Goal: Complete application form

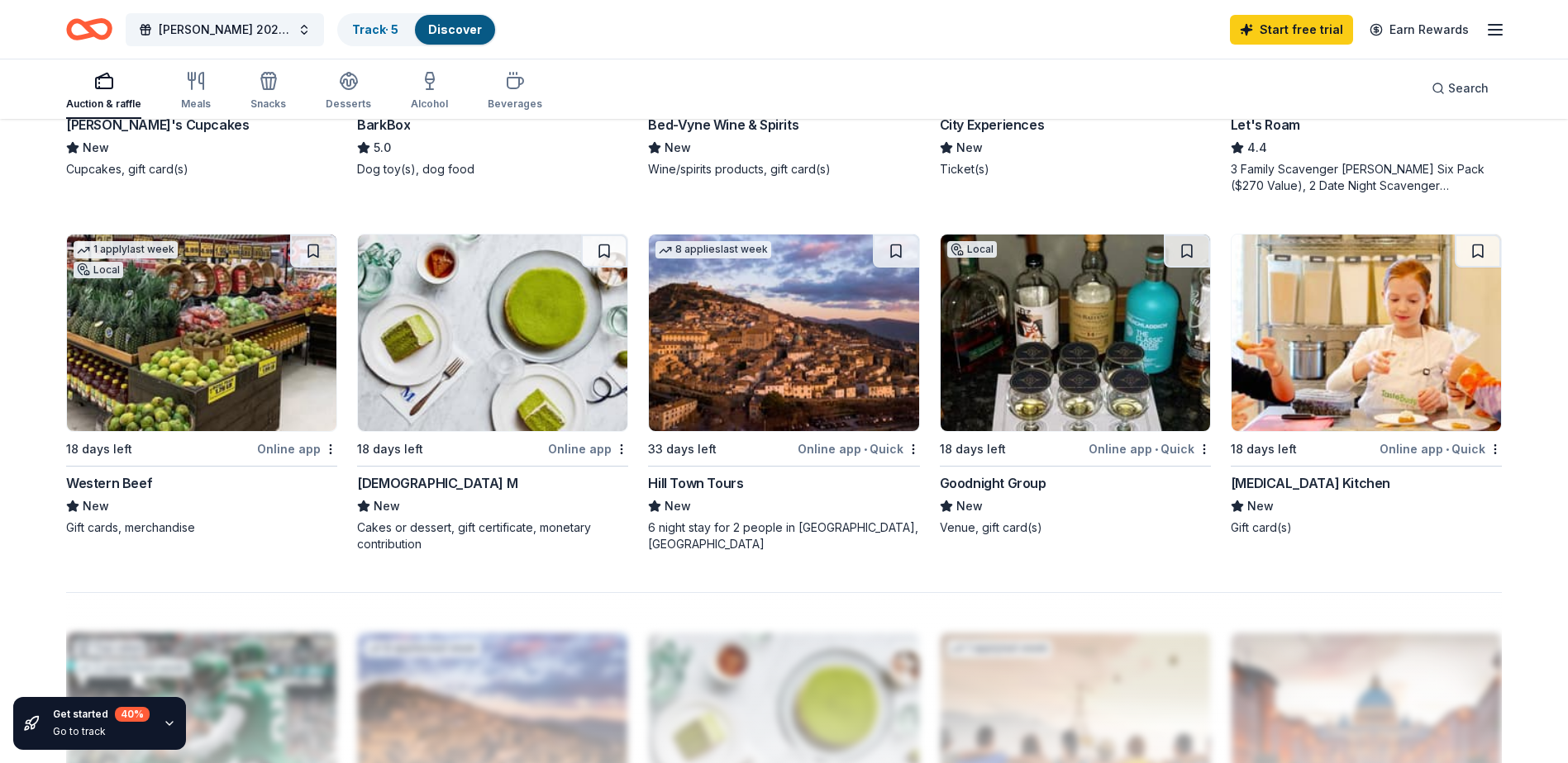
scroll to position [1157, 0]
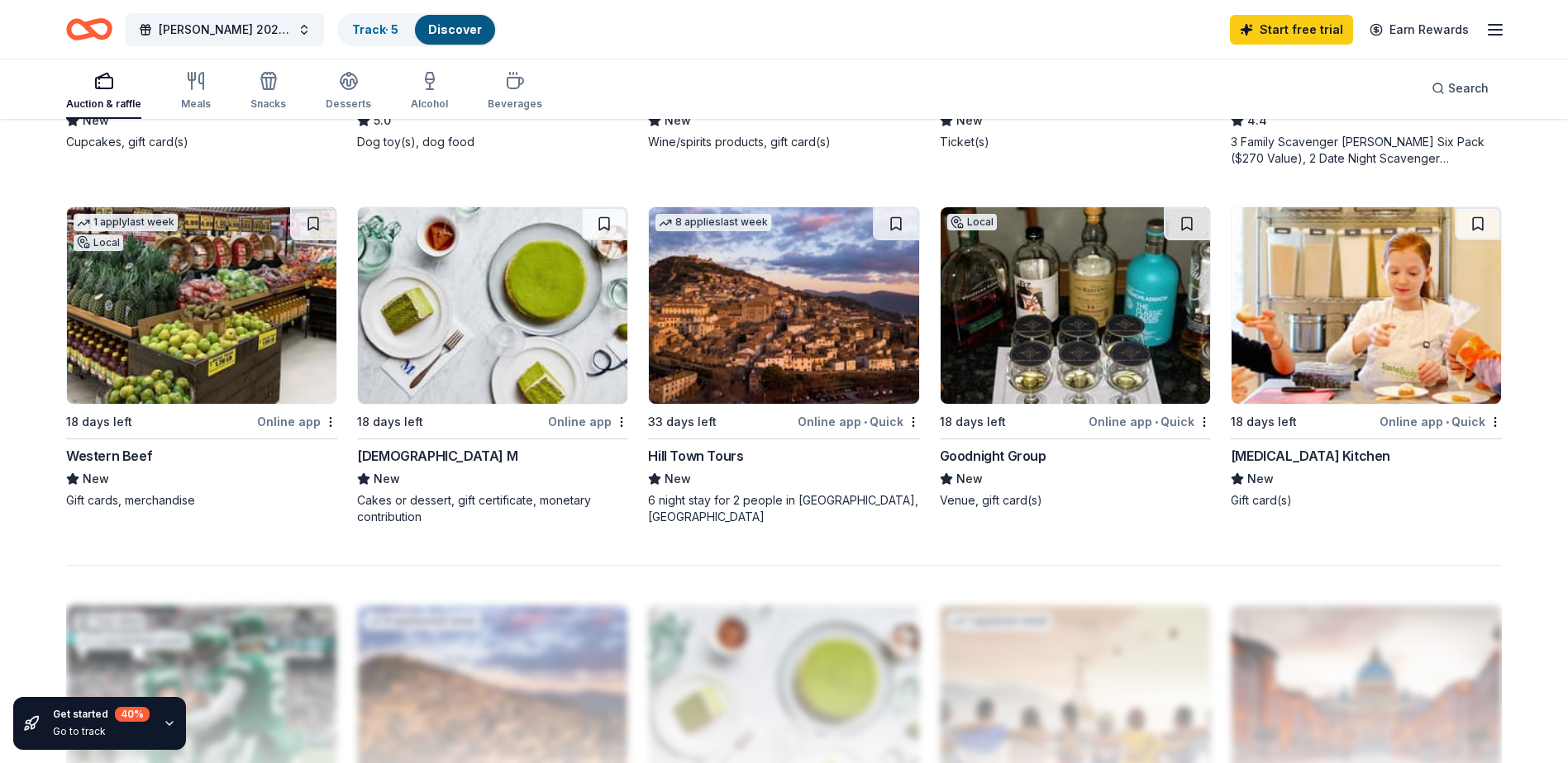
click at [740, 370] on img at bounding box center [783, 305] width 269 height 197
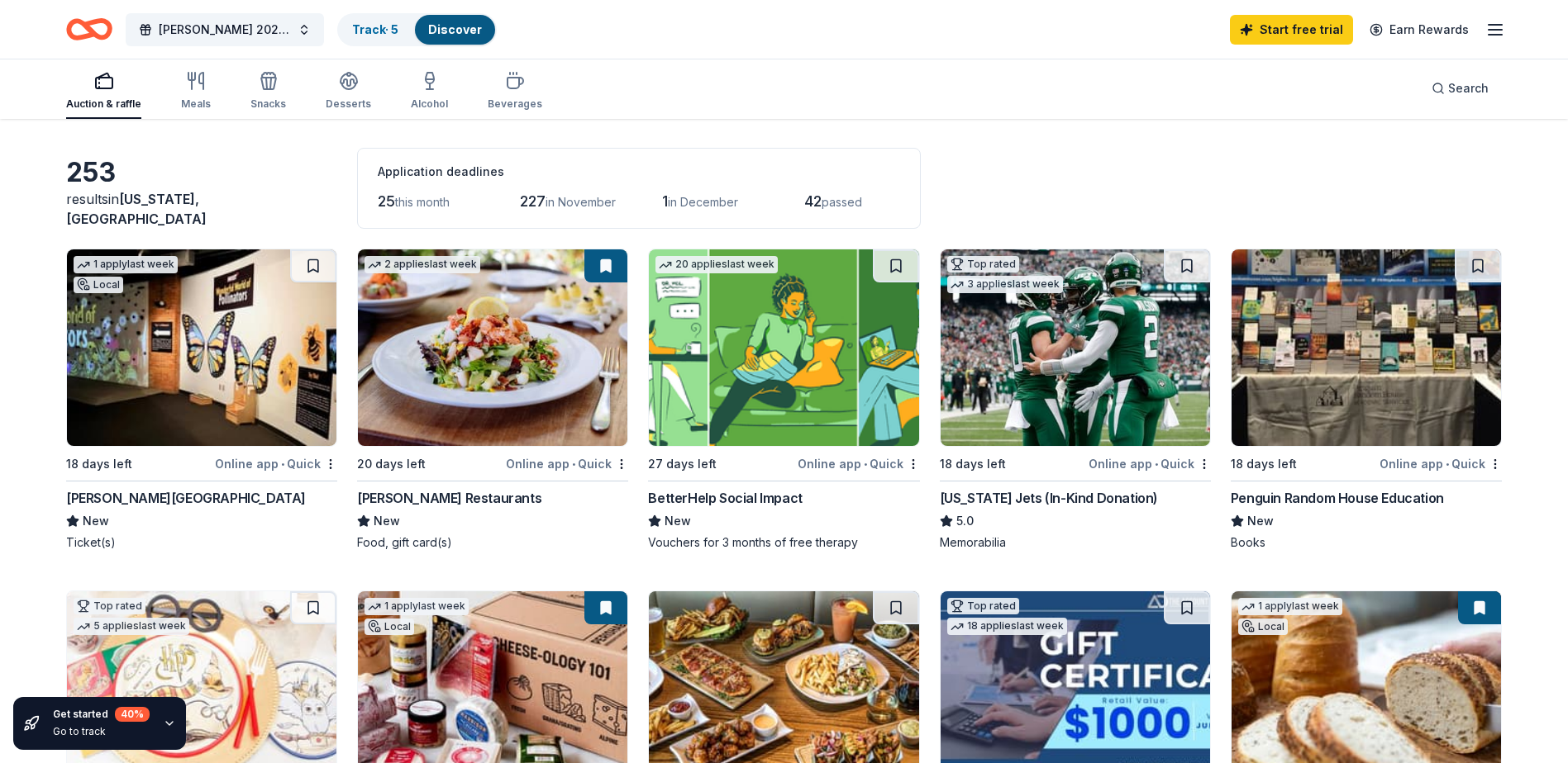
scroll to position [82, 0]
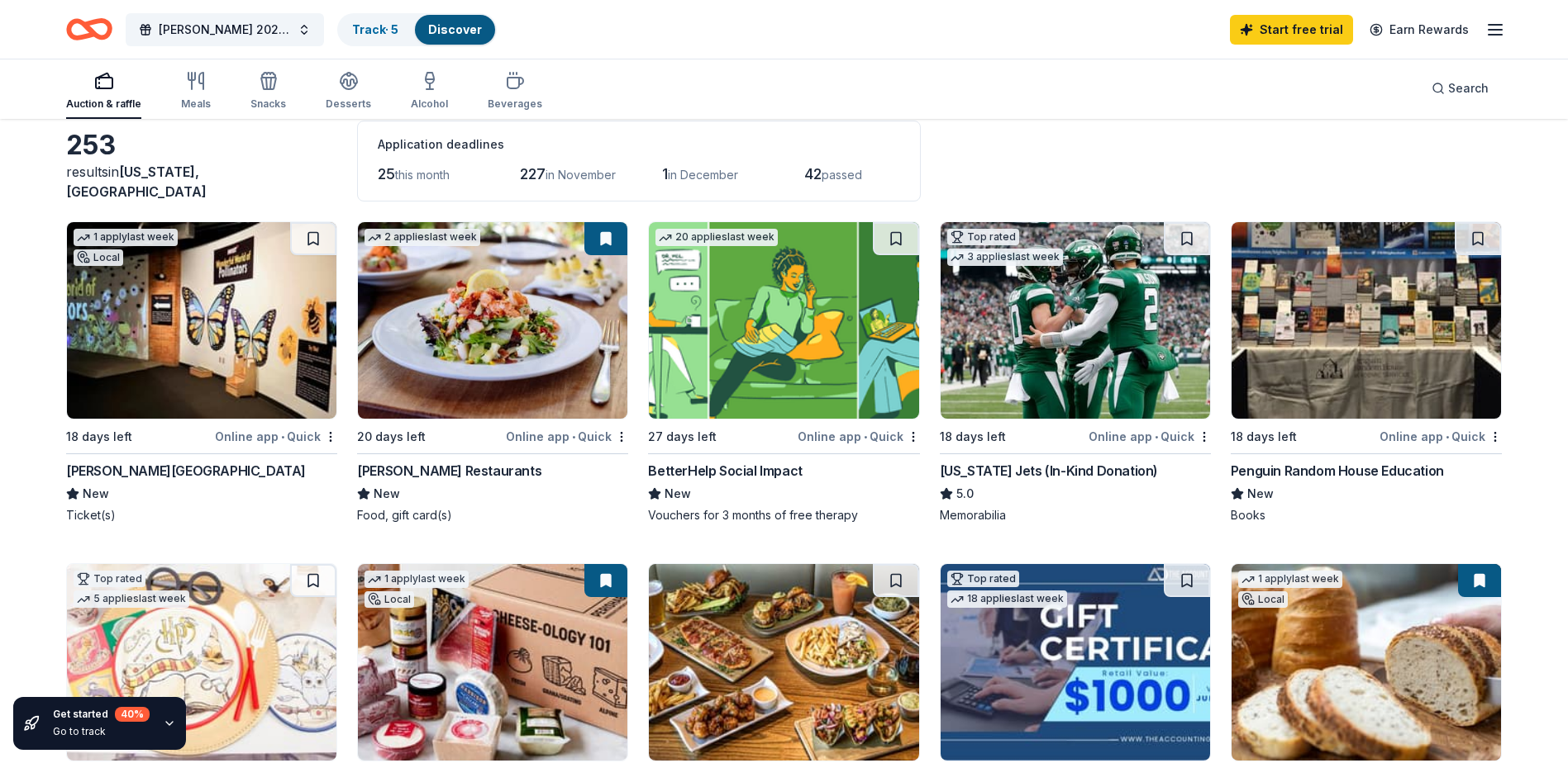
click at [1062, 343] on img at bounding box center [1075, 320] width 269 height 197
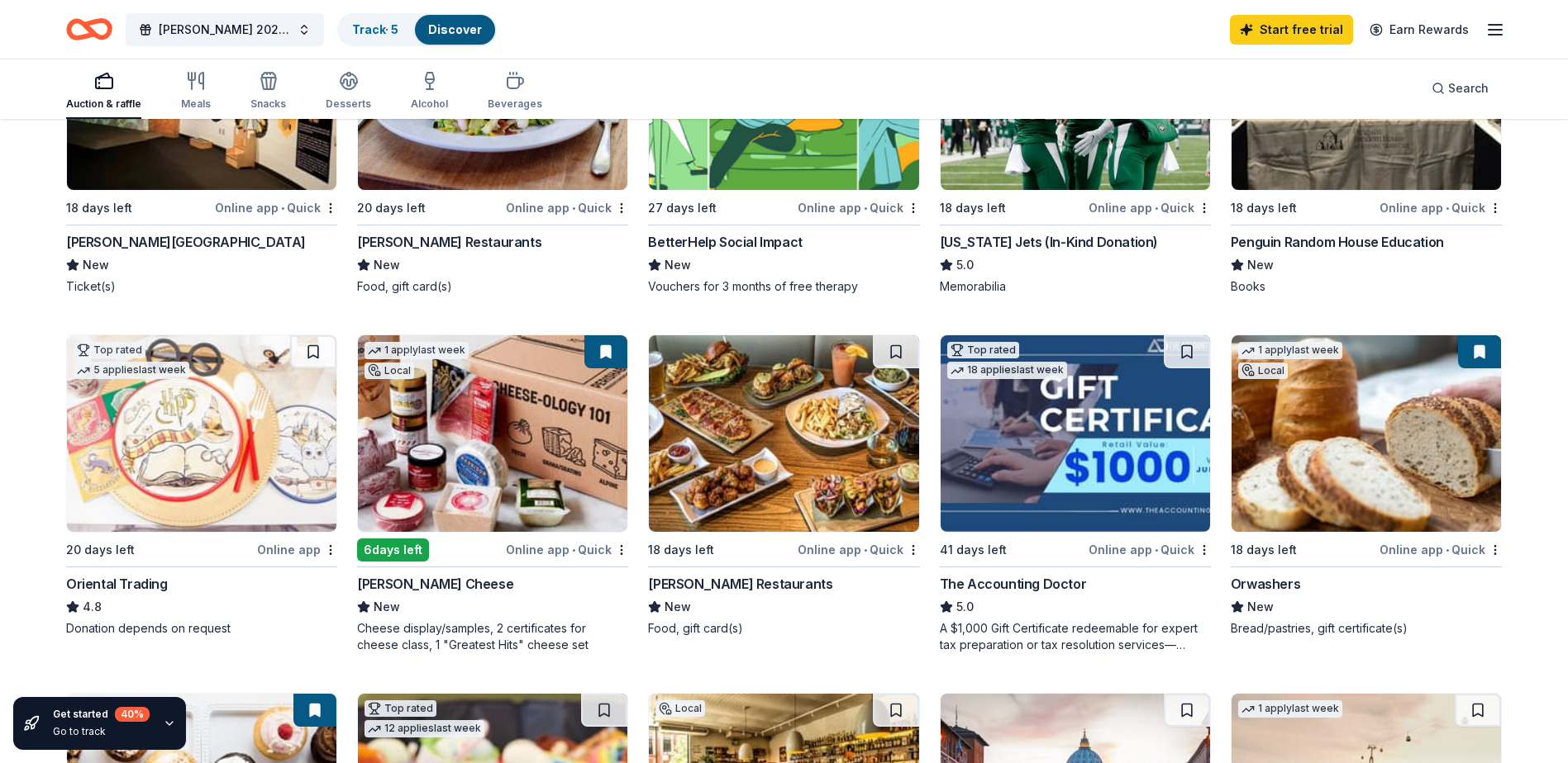
scroll to position [413, 0]
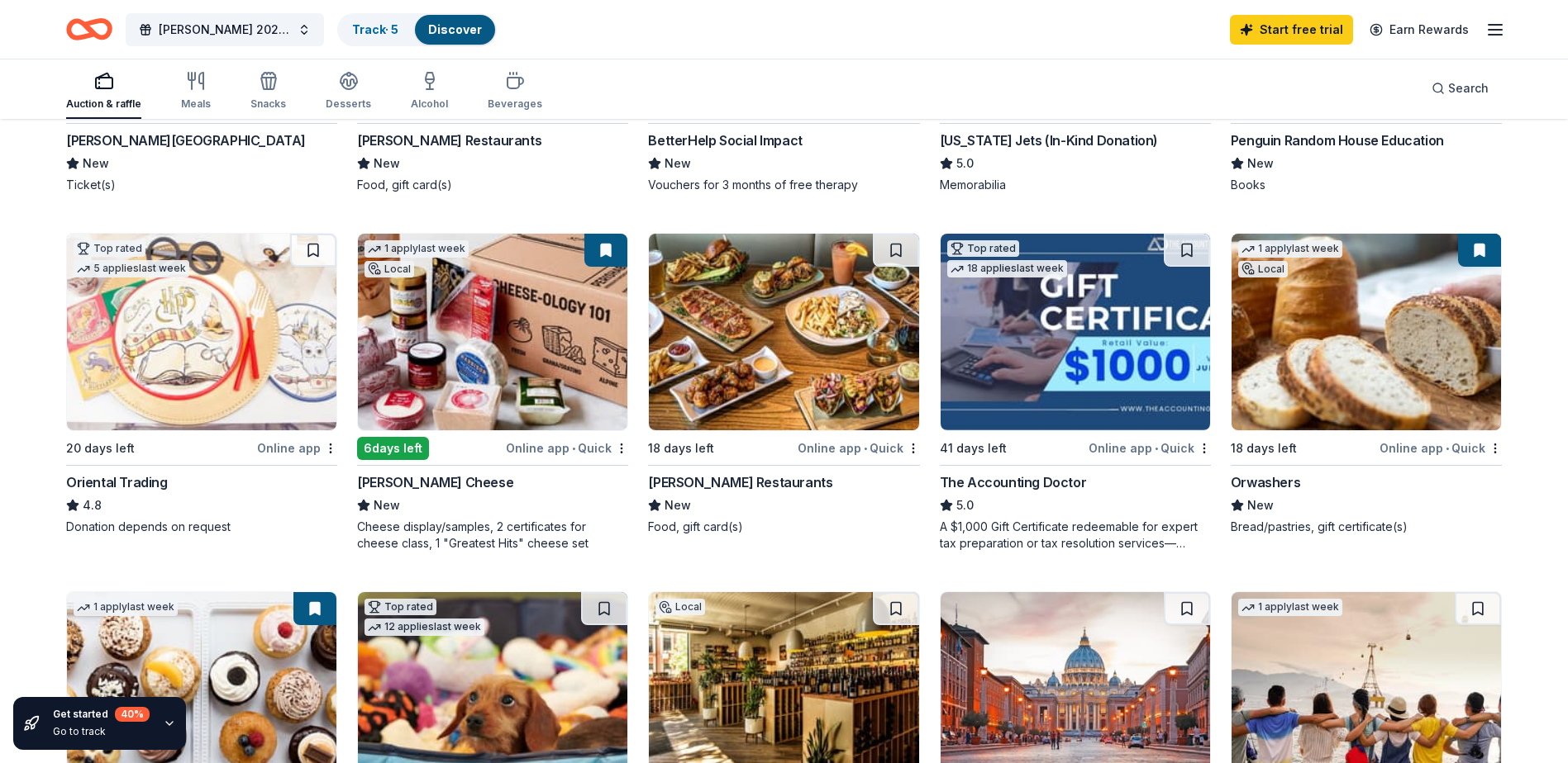
click at [522, 364] on img at bounding box center [492, 332] width 269 height 197
click at [544, 443] on div "Online app • Quick" at bounding box center [567, 448] width 122 height 21
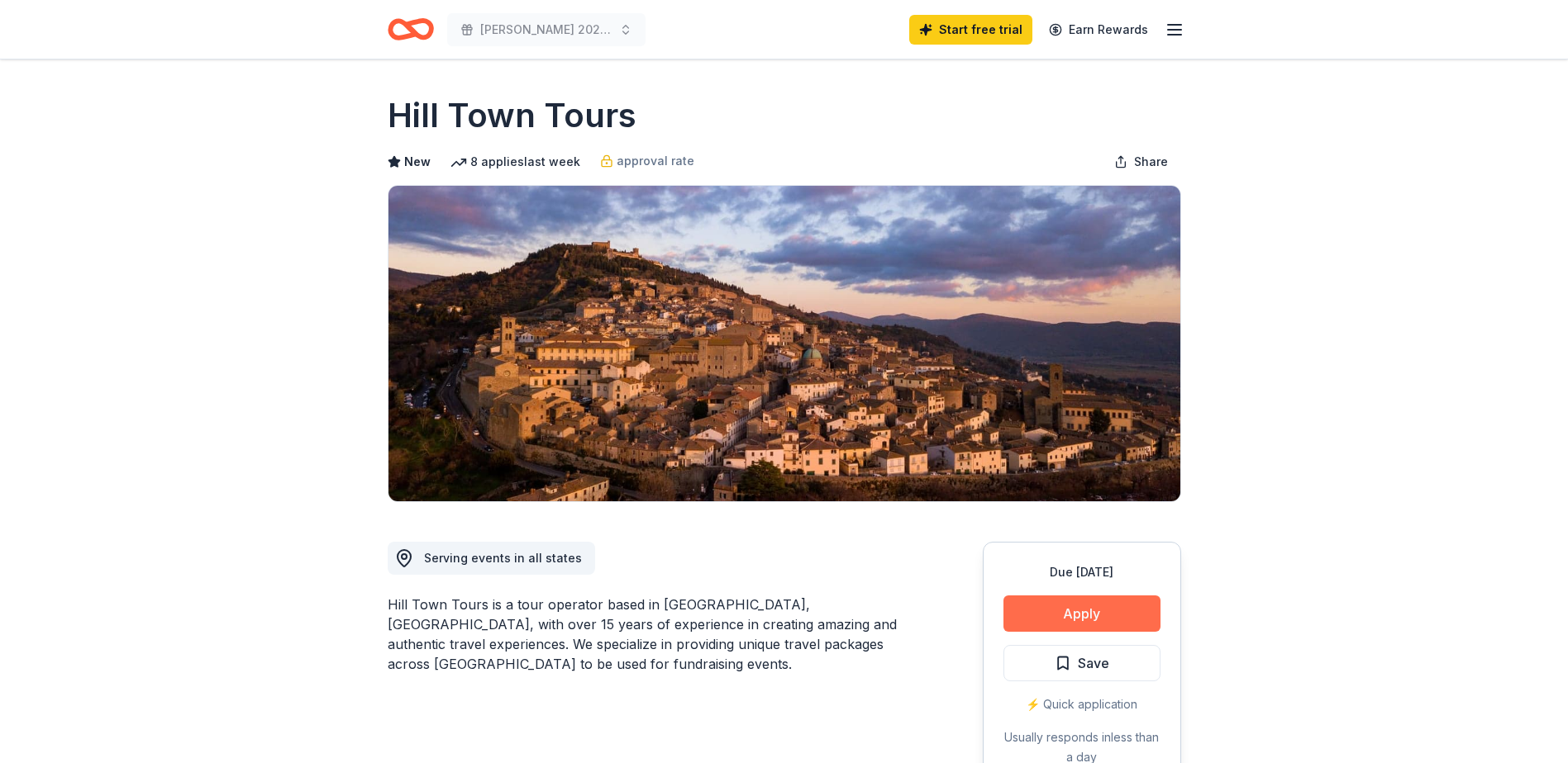
click at [1037, 617] on button "Apply" at bounding box center [1081, 613] width 157 height 36
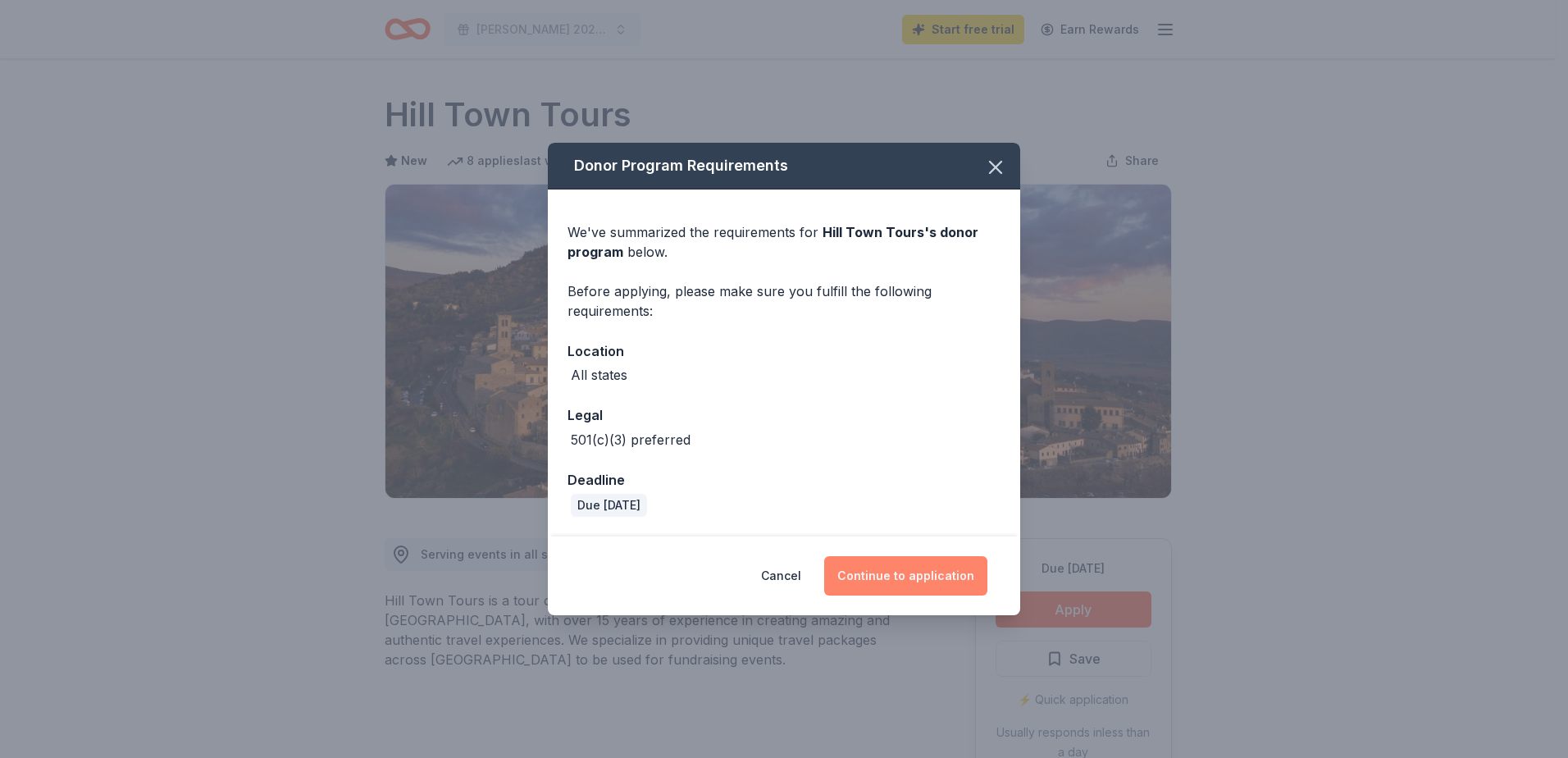
click at [926, 584] on button "Continue to application" at bounding box center [905, 576] width 163 height 39
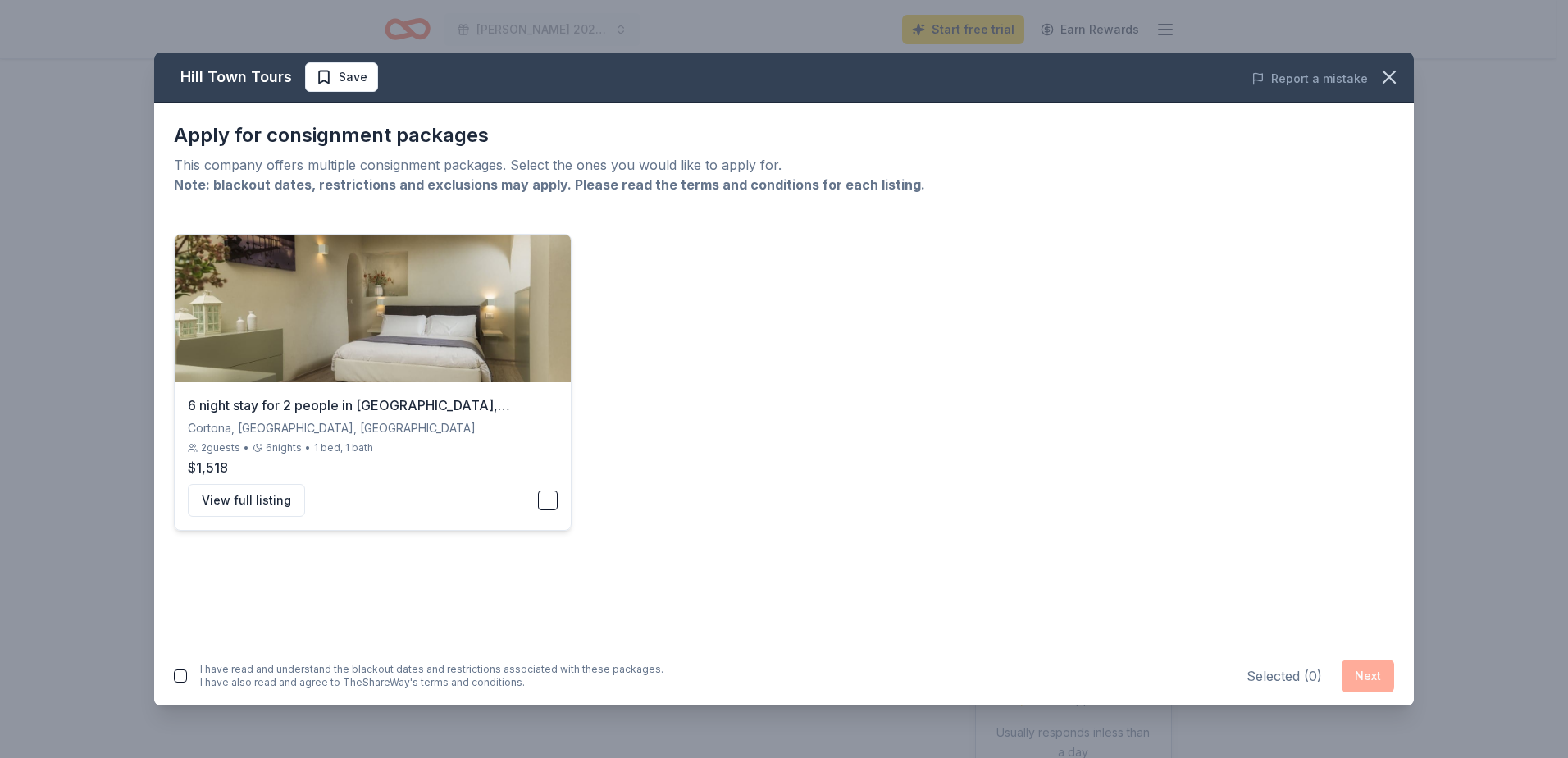
click at [553, 505] on button "button" at bounding box center [548, 500] width 20 height 20
click at [1355, 679] on button "Next" at bounding box center [1368, 676] width 53 height 32
click at [1367, 667] on button "Next" at bounding box center [1368, 673] width 53 height 32
click at [1373, 674] on button "Next" at bounding box center [1368, 673] width 53 height 32
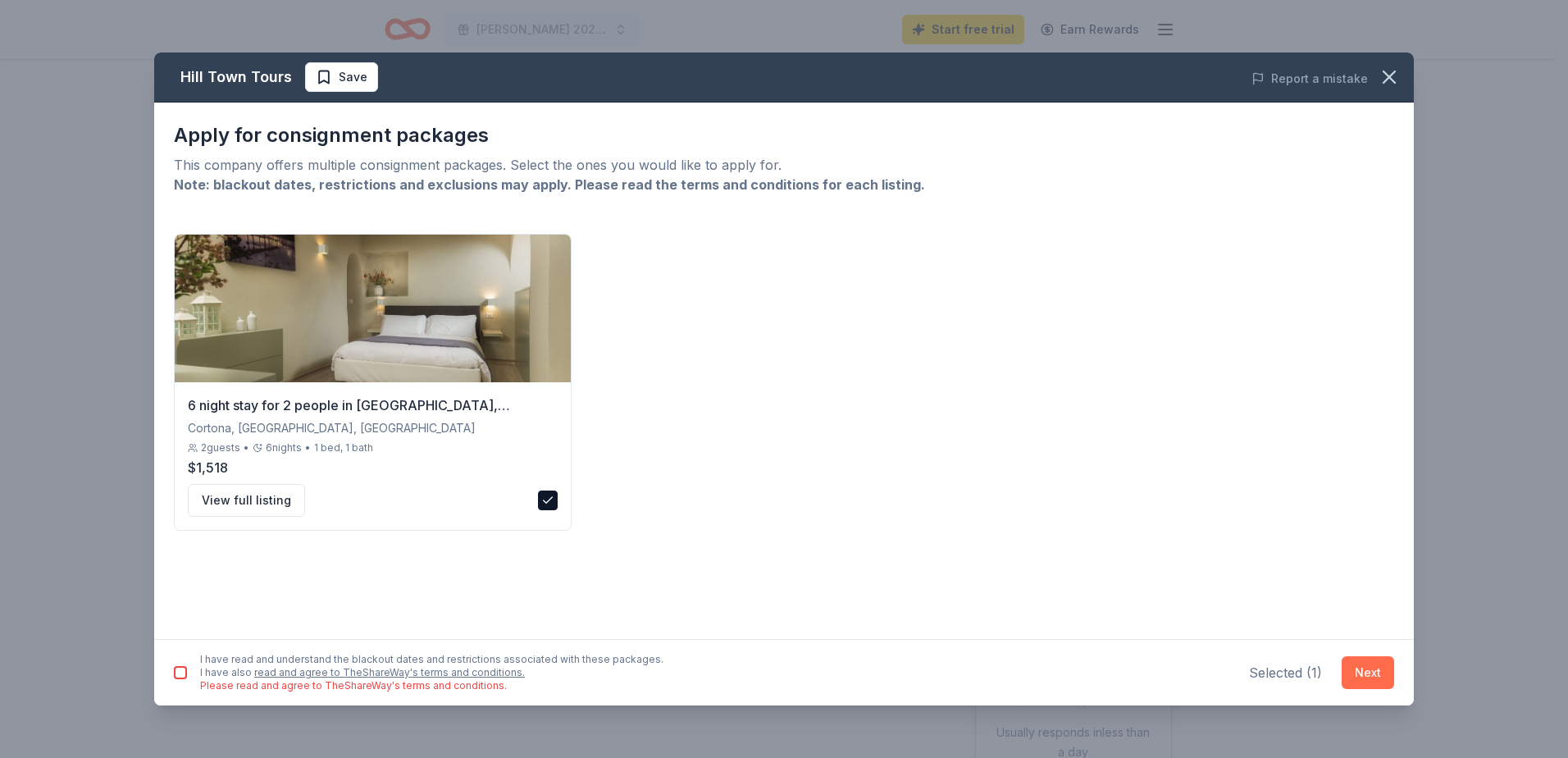
click at [1373, 674] on button "Next" at bounding box center [1368, 673] width 53 height 32
click at [180, 670] on button "button" at bounding box center [180, 673] width 13 height 13
click at [1375, 672] on button "Next" at bounding box center [1368, 673] width 53 height 32
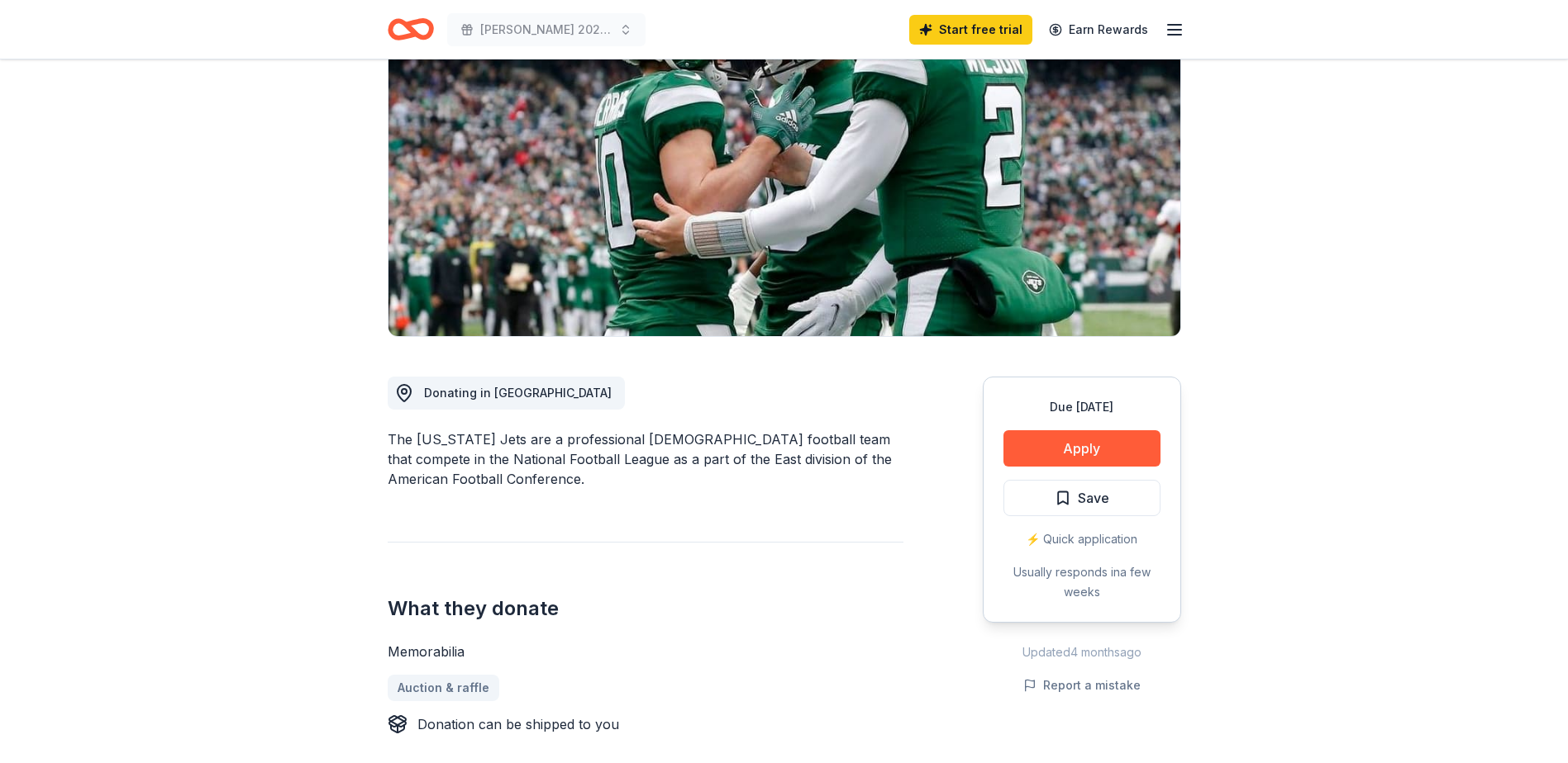
scroll to position [247, 0]
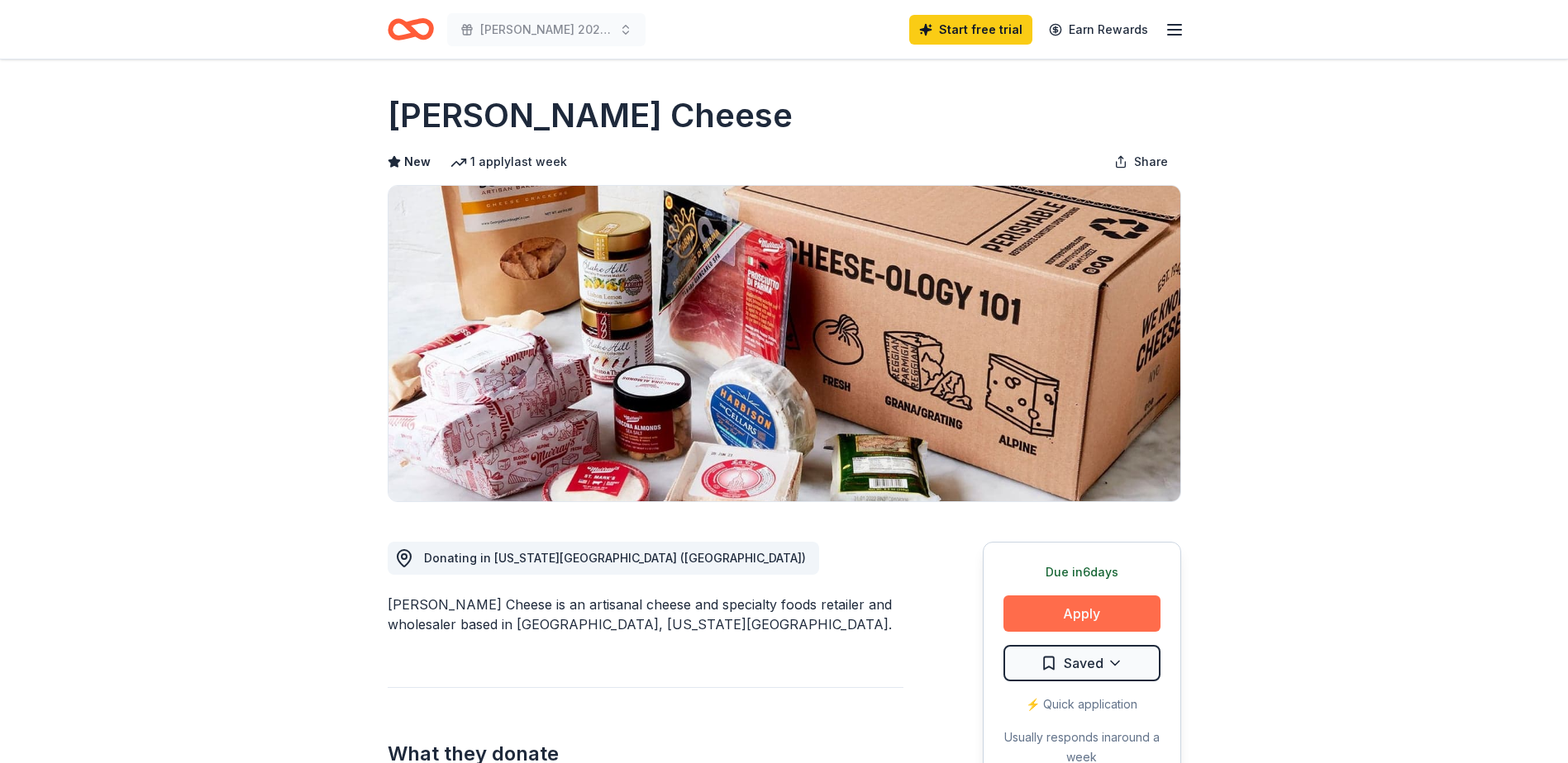
click at [1038, 607] on button "Apply" at bounding box center [1081, 613] width 157 height 36
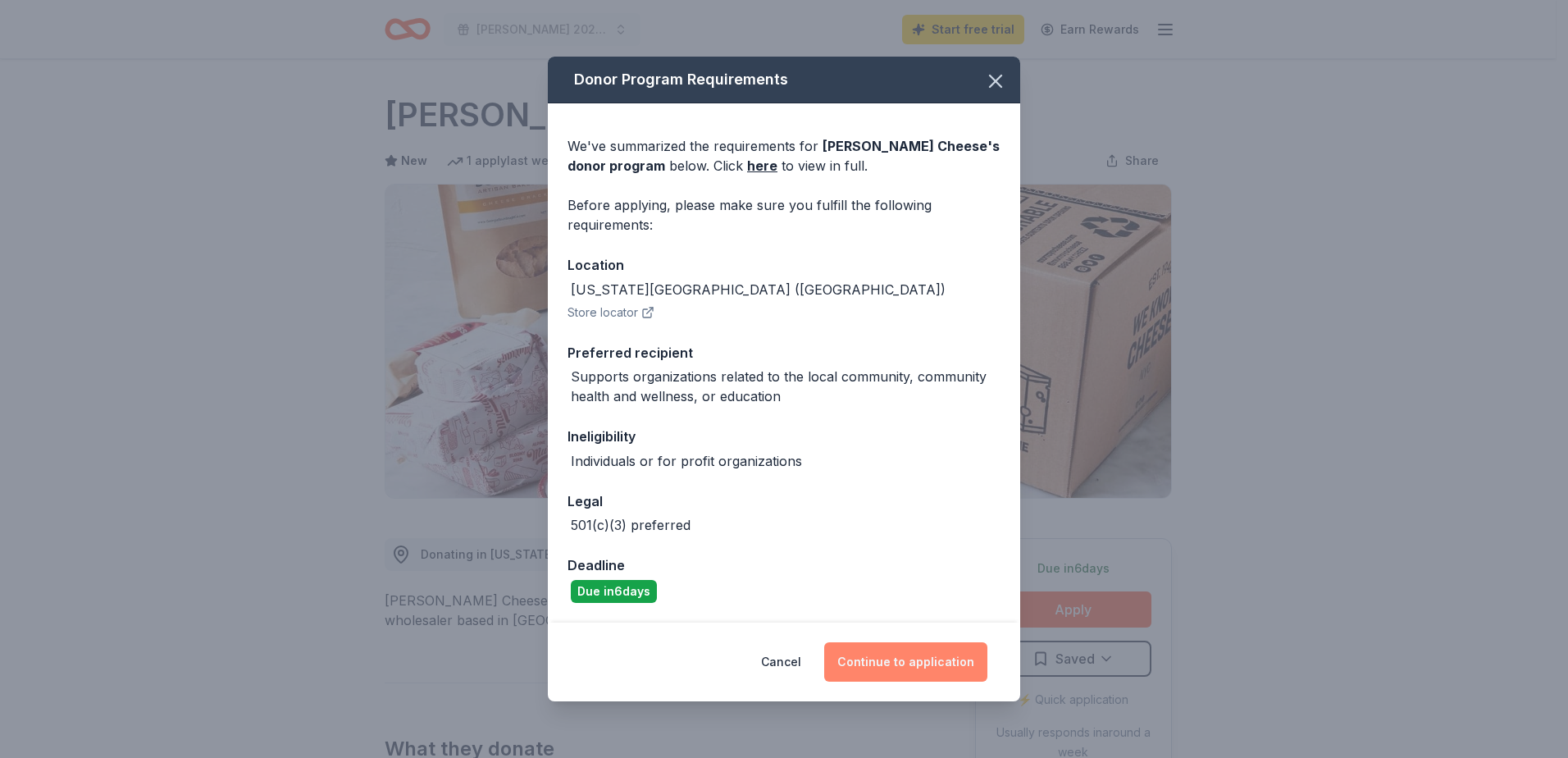
click at [870, 662] on button "Continue to application" at bounding box center [905, 662] width 163 height 39
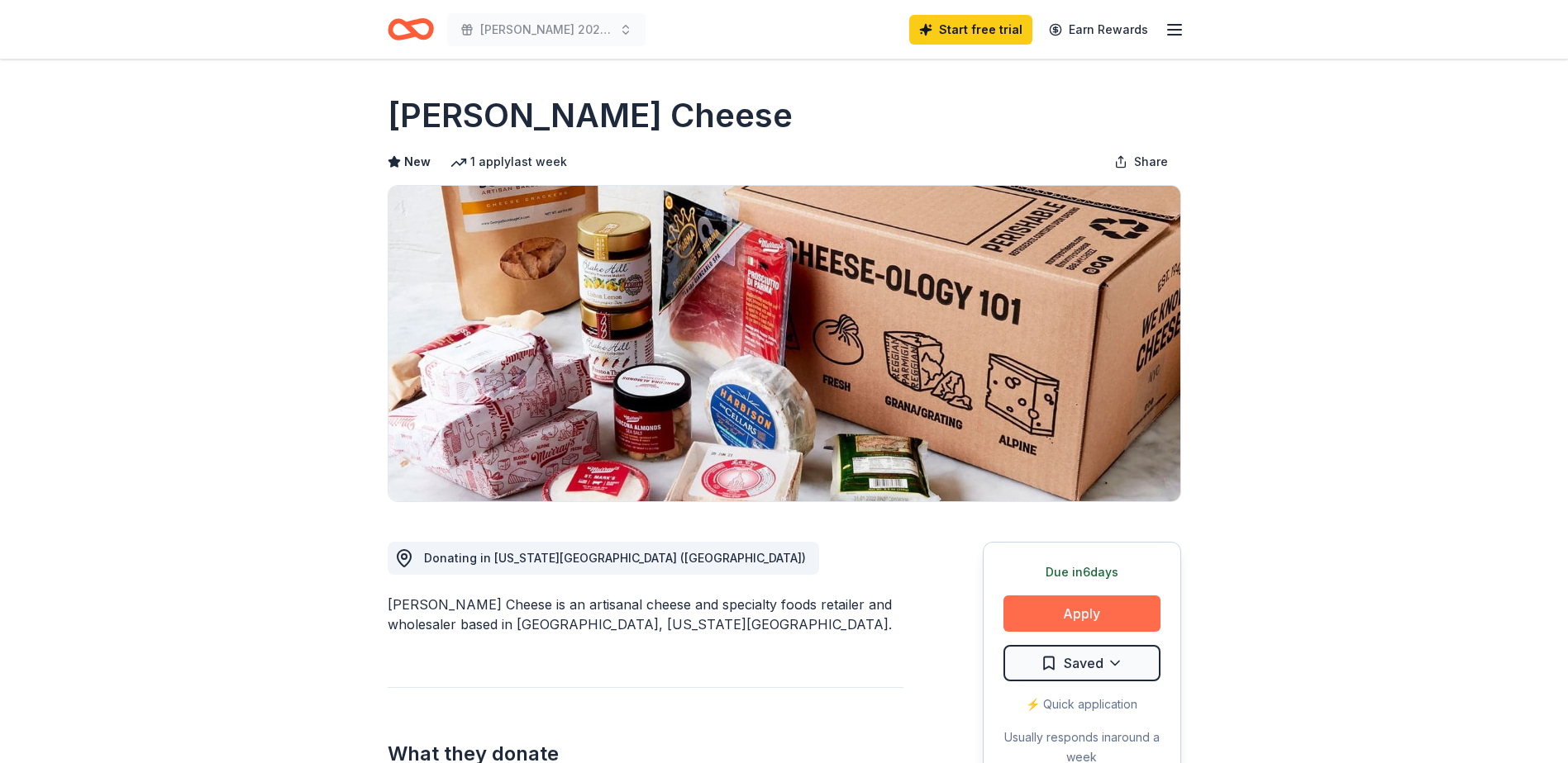
click at [1066, 605] on button "Apply" at bounding box center [1081, 613] width 157 height 36
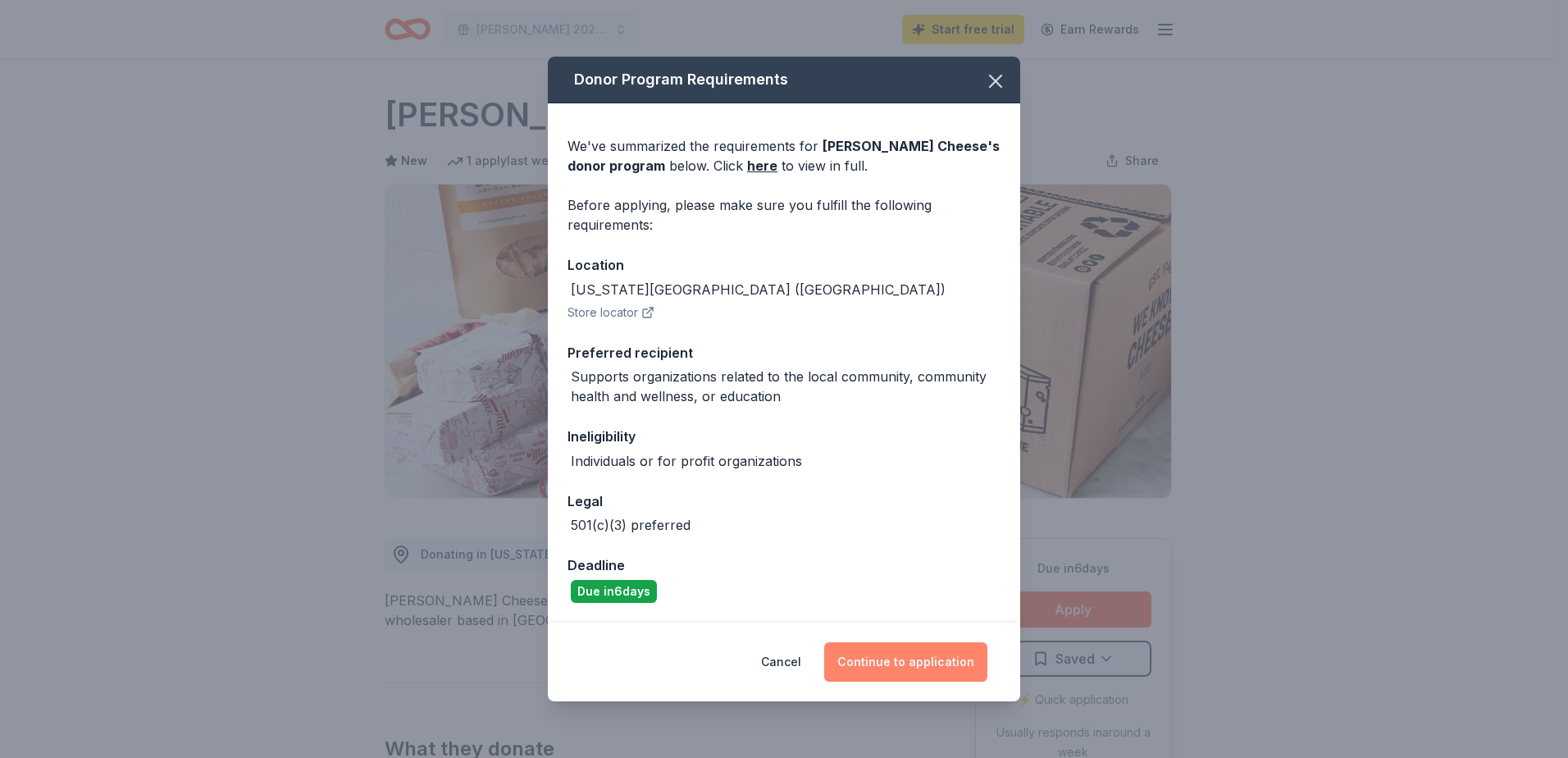
click at [909, 656] on button "Continue to application" at bounding box center [905, 662] width 163 height 39
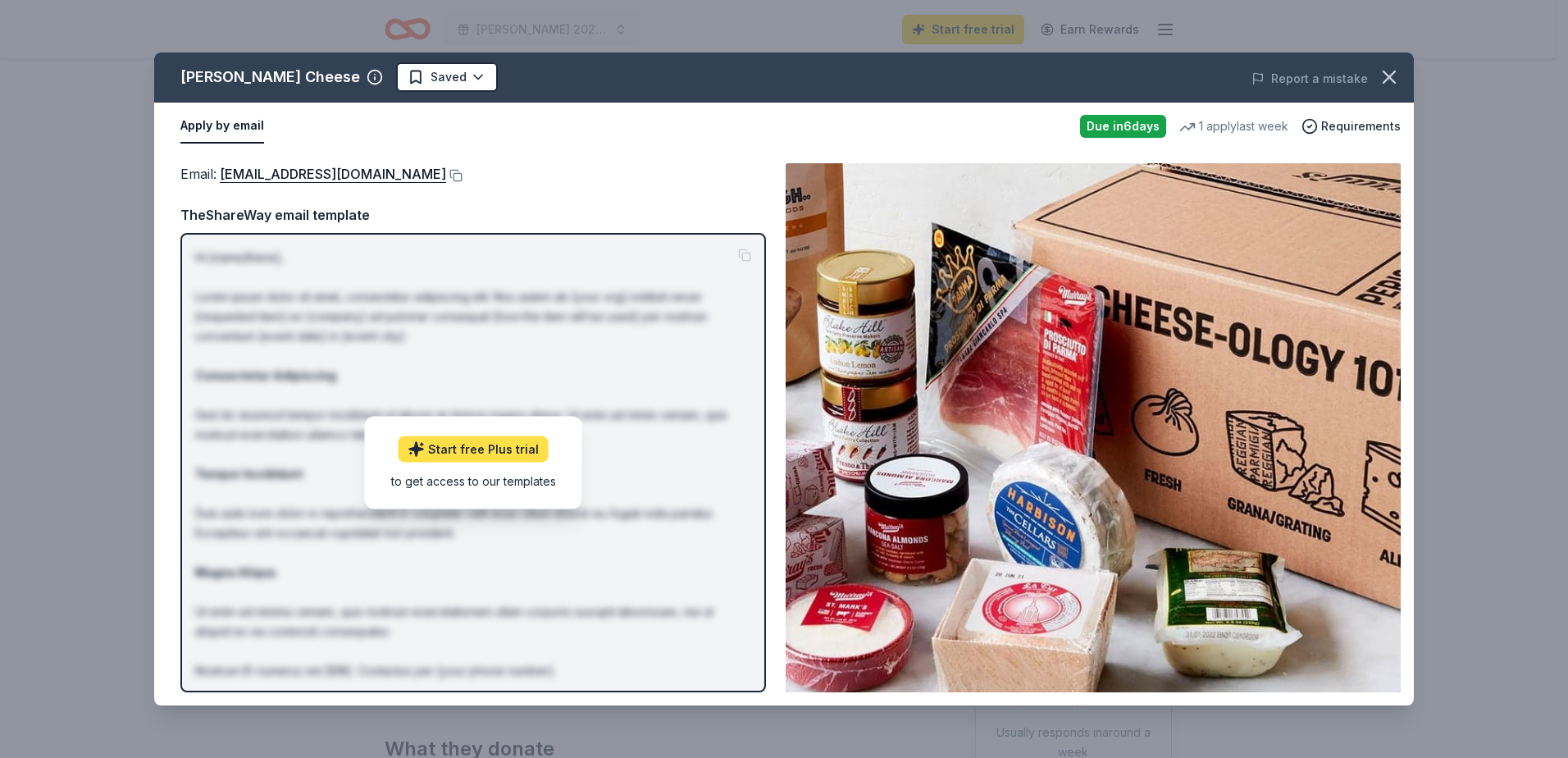
click at [480, 448] on link "Start free Plus trial" at bounding box center [473, 448] width 150 height 26
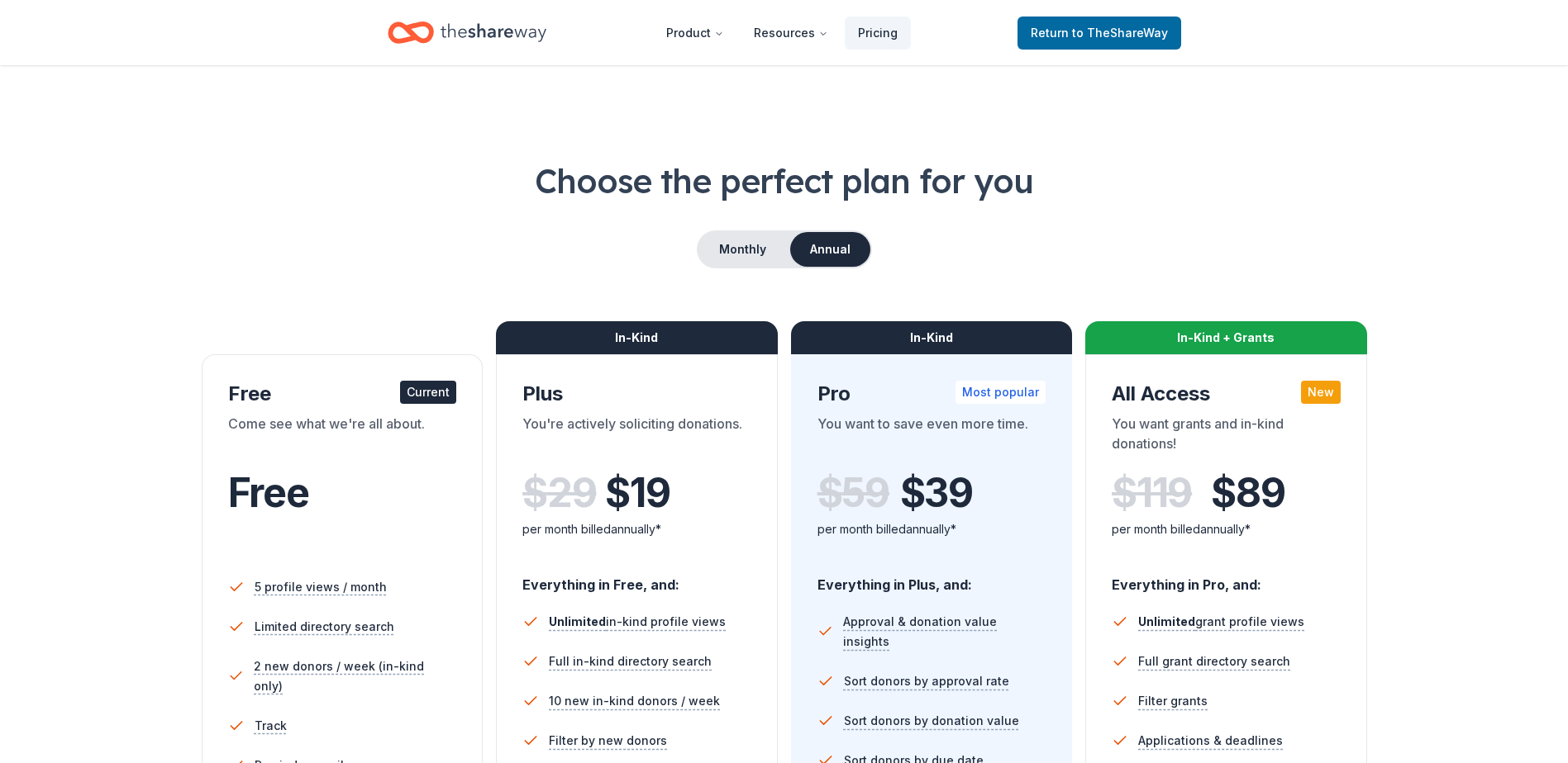
click at [359, 461] on div "Free" at bounding box center [342, 510] width 229 height 101
click at [361, 461] on div "Free" at bounding box center [342, 510] width 229 height 101
click at [1116, 33] on span "to TheShareWay" at bounding box center [1120, 33] width 96 height 14
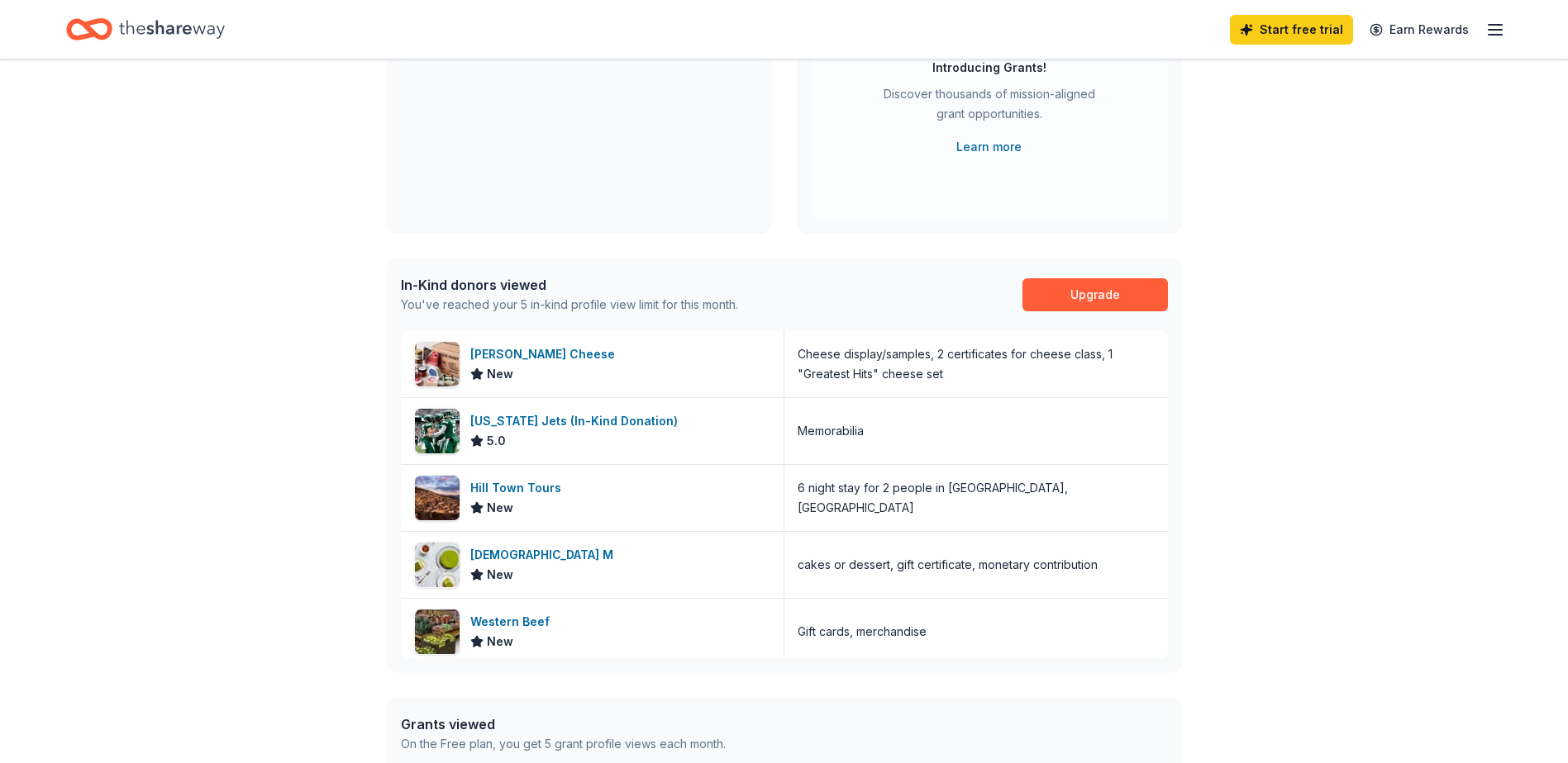
scroll to position [247, 0]
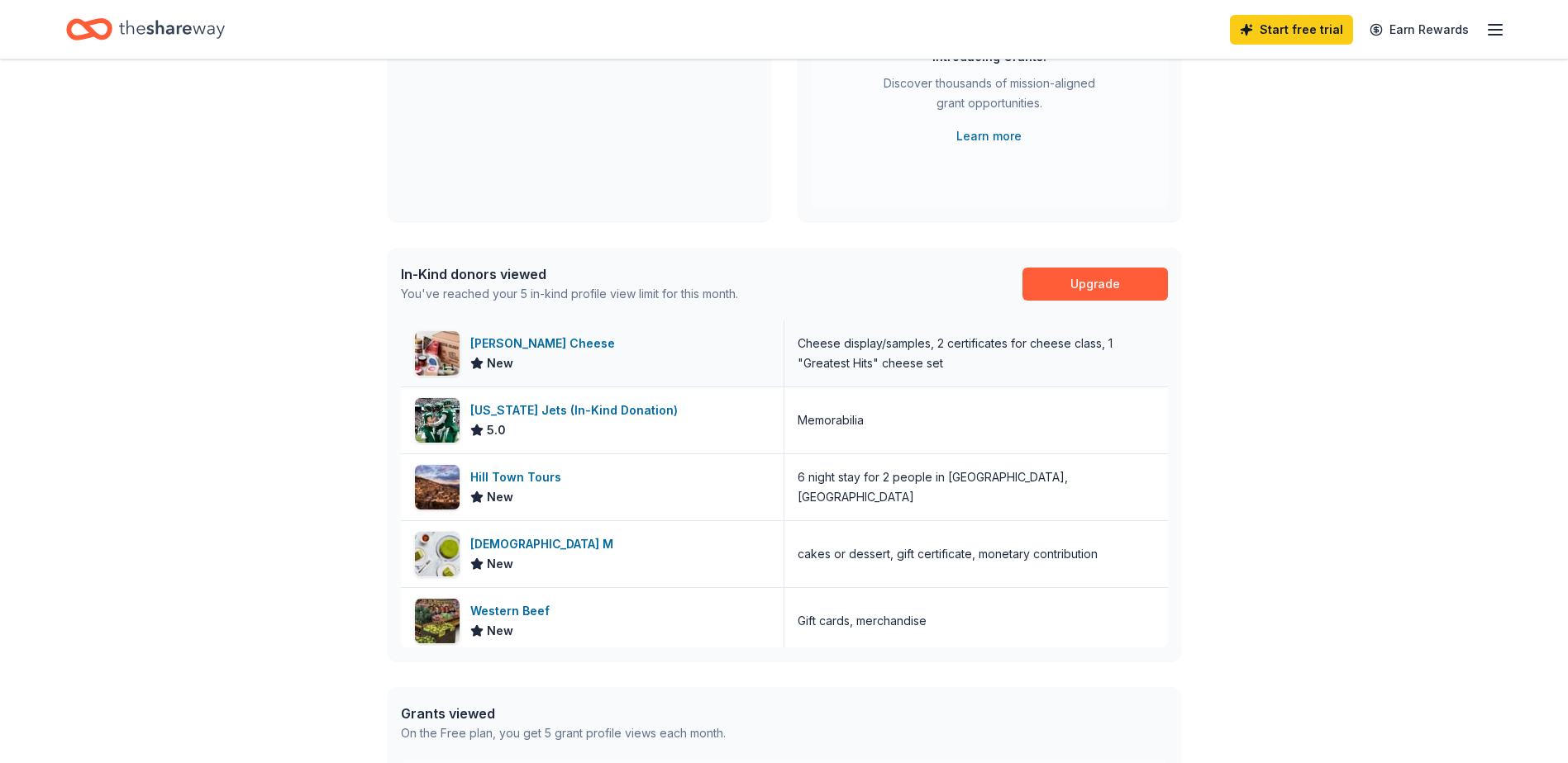
click at [459, 362] on div at bounding box center [438, 354] width 46 height 46
click at [891, 359] on div "Cheese display/samples, 2 certificates for cheese class, 1 "Greatest Hits" chee…" at bounding box center [976, 353] width 357 height 40
